Goal: Task Accomplishment & Management: Manage account settings

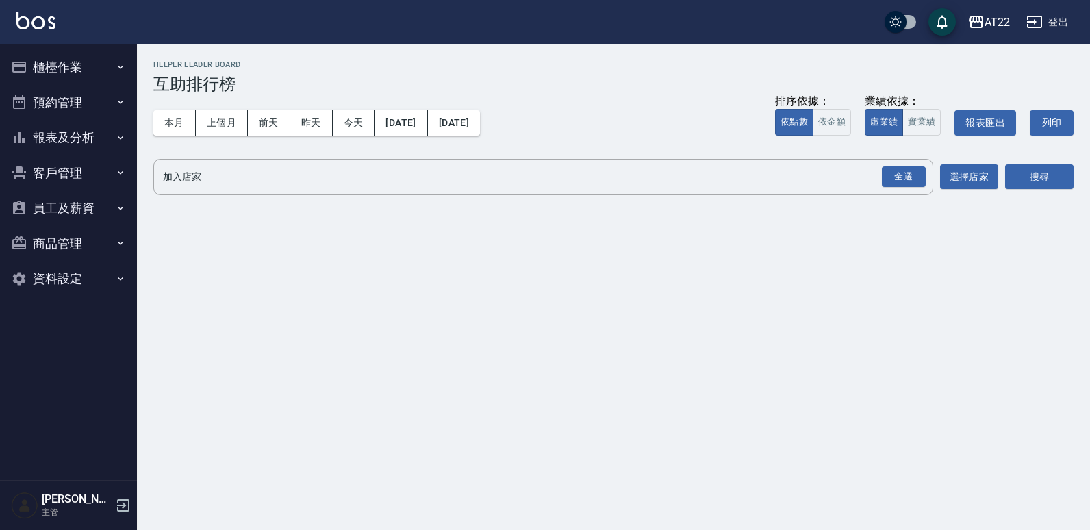
click at [92, 236] on button "商品管理" at bounding box center [68, 244] width 126 height 36
click at [93, 173] on button "客戶管理" at bounding box center [68, 173] width 126 height 36
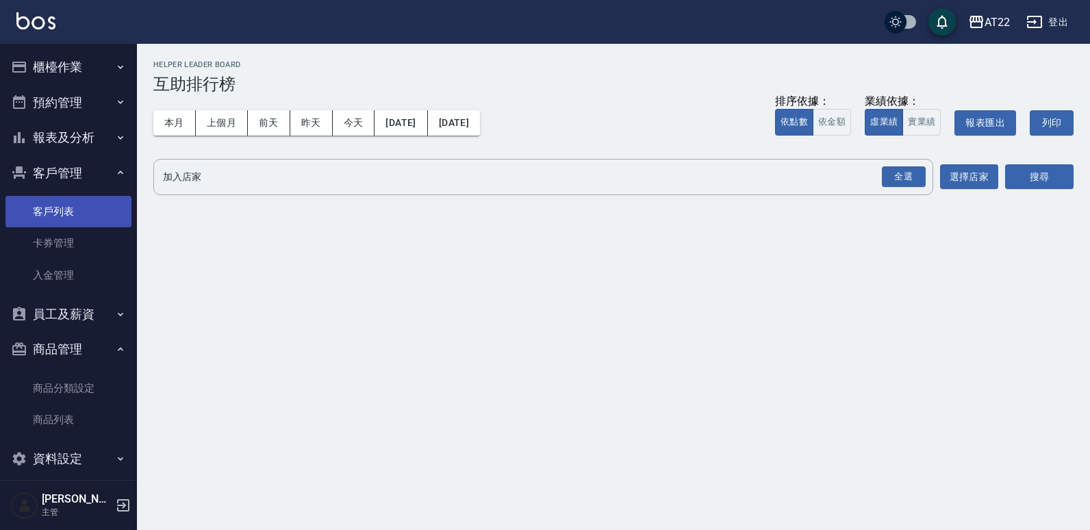
click at [71, 212] on link "客戶列表" at bounding box center [68, 212] width 126 height 32
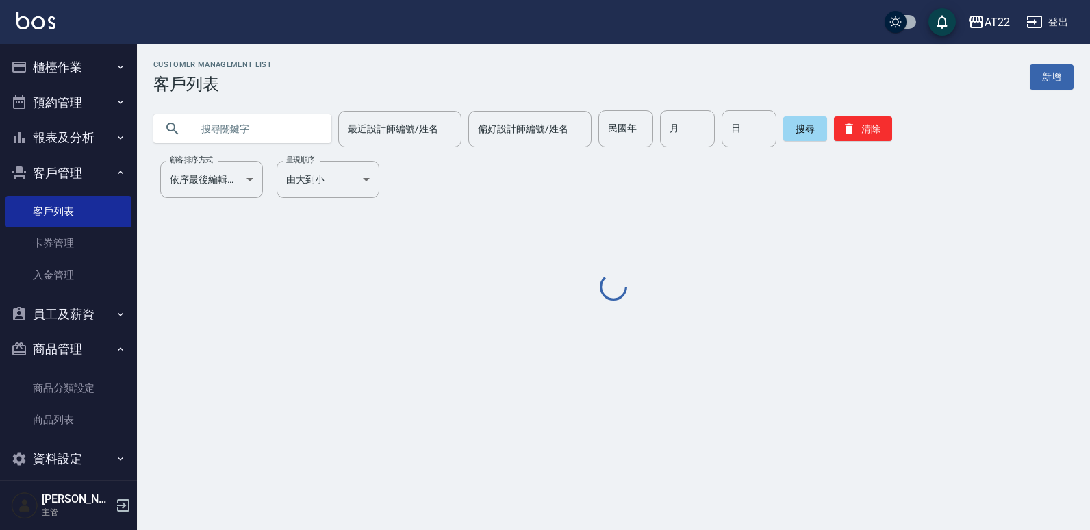
click at [251, 126] on input "text" at bounding box center [256, 128] width 129 height 37
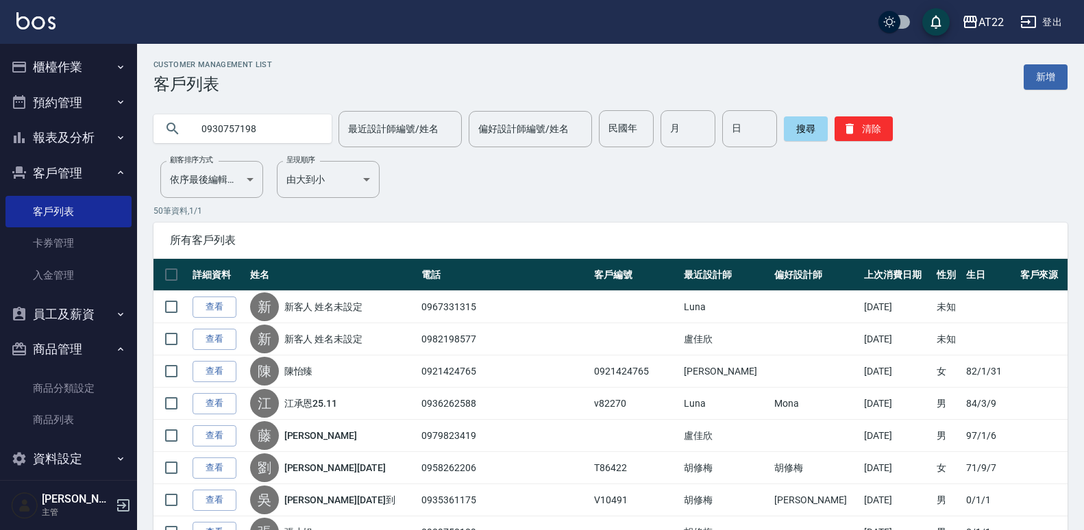
type input "0930757198"
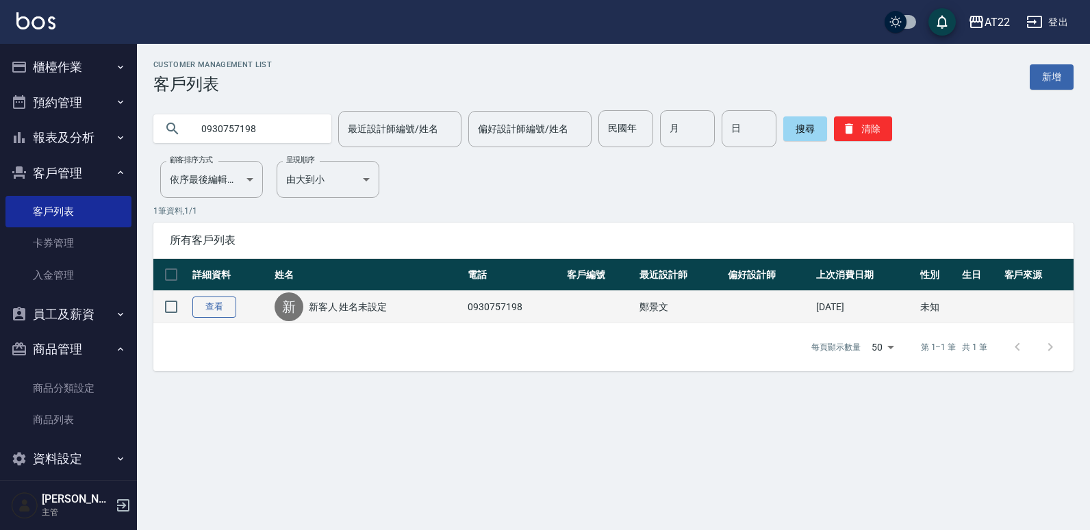
click at [216, 305] on link "查看" at bounding box center [214, 307] width 44 height 21
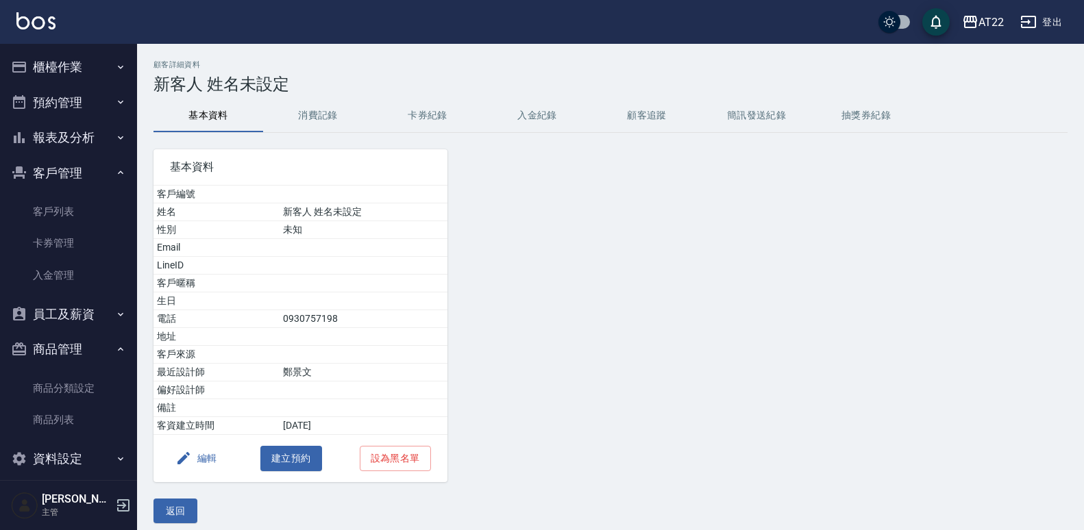
click at [321, 121] on button "消費記錄" at bounding box center [318, 115] width 110 height 33
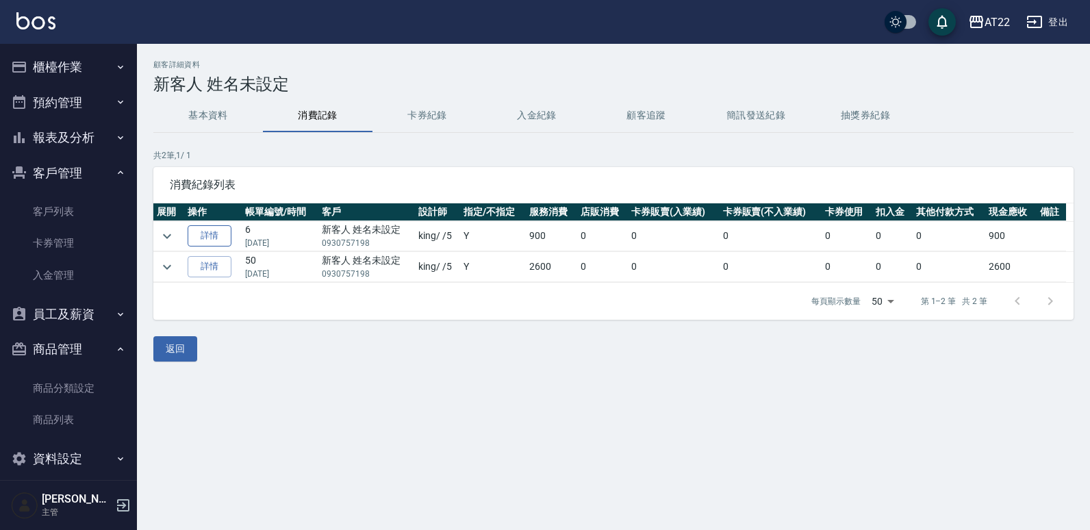
click at [191, 237] on link "詳情" at bounding box center [210, 235] width 44 height 21
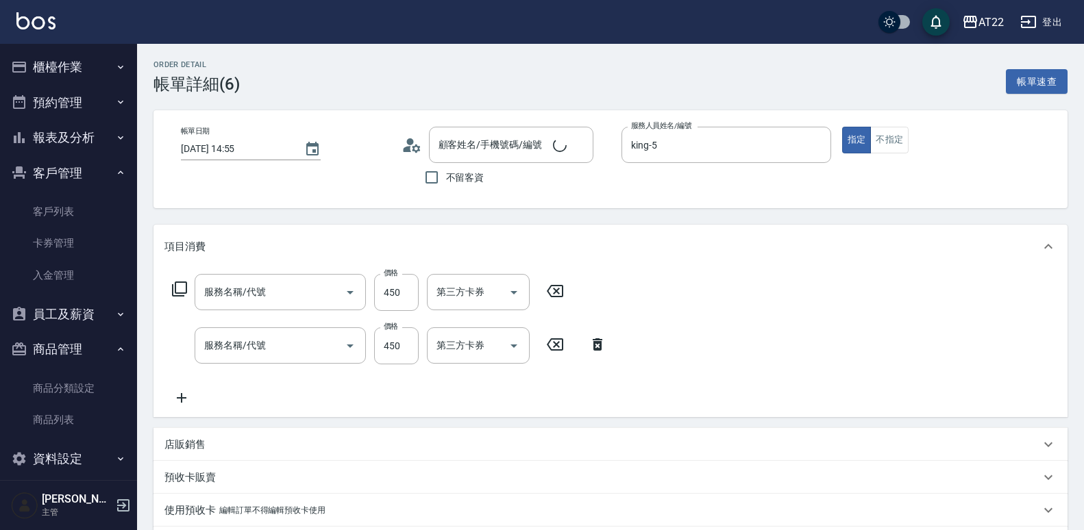
type input "[DATE] 14:55"
type input "king-5"
type input "剪髮(500)"
type input "有機洗髮(0)"
type input "新客人 姓名未設定/0930757198/null"
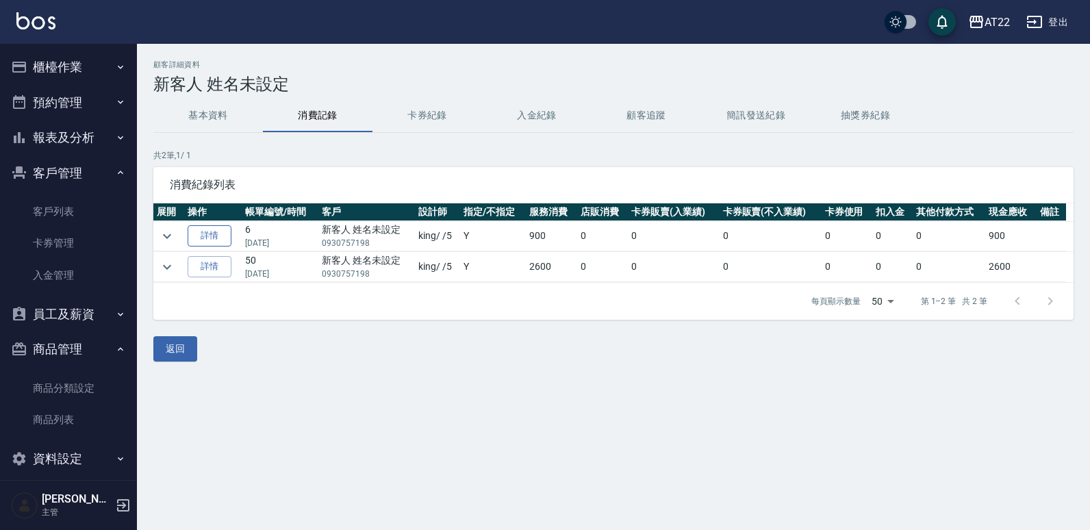
click at [216, 237] on link "詳情" at bounding box center [210, 235] width 44 height 21
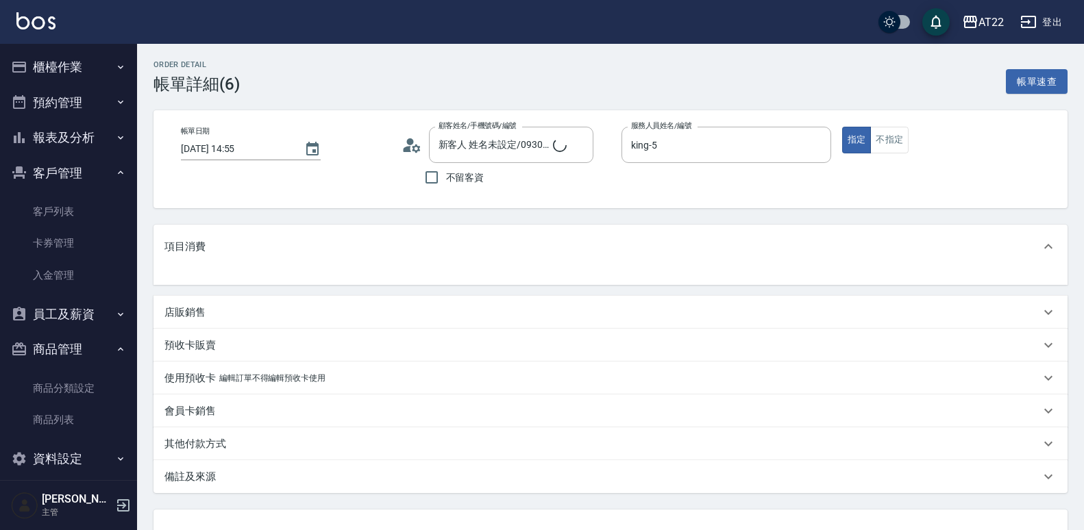
type input "新客人 姓名未設定/0930757198/null"
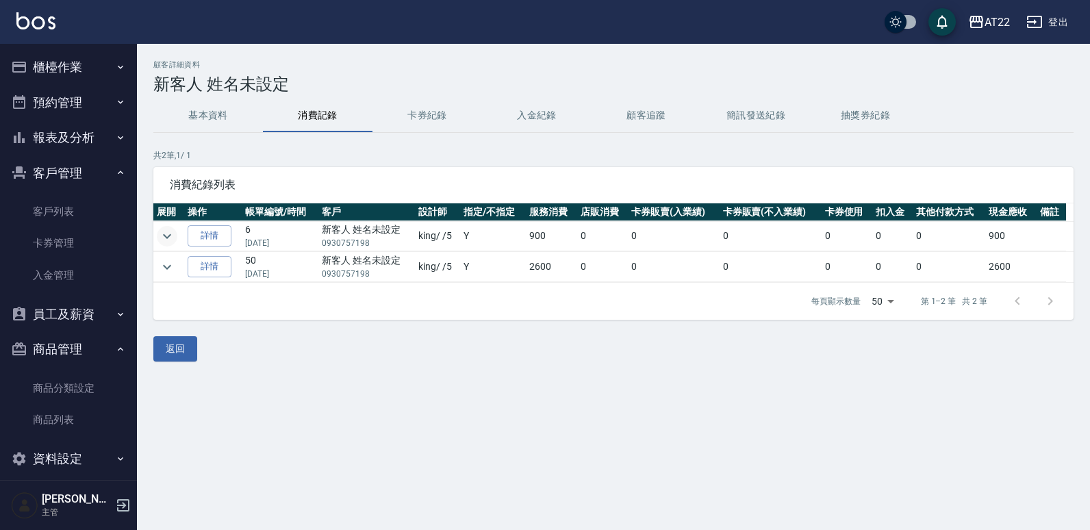
click at [165, 236] on icon "expand row" at bounding box center [167, 236] width 8 height 5
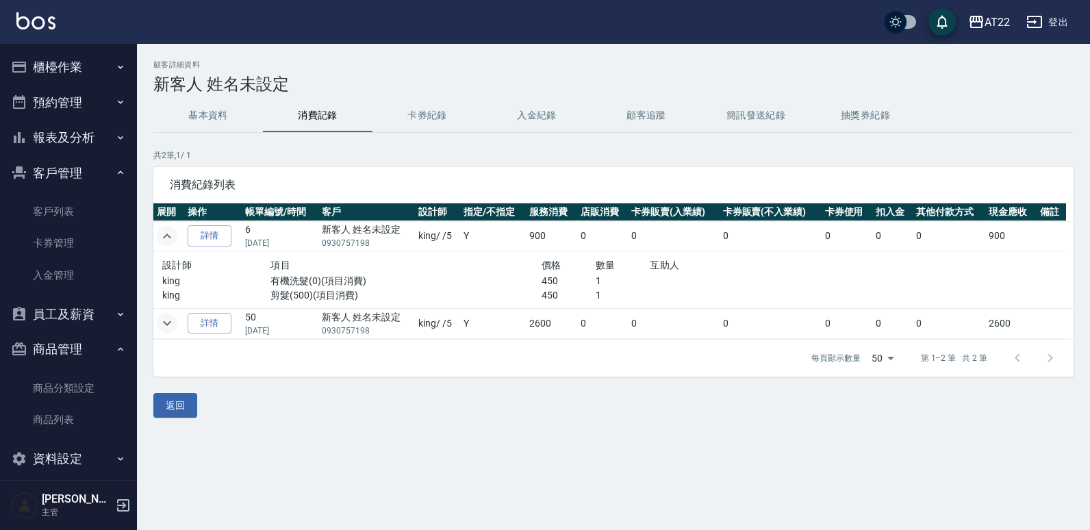
click at [168, 324] on icon "expand row" at bounding box center [167, 323] width 8 height 5
